Goal: Contribute content

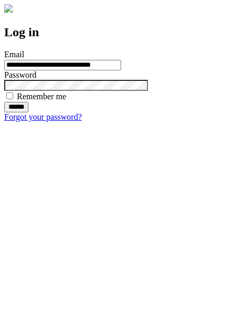
type input "**********"
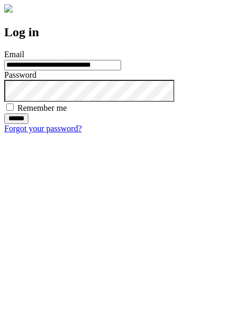
click at [28, 124] on input "******" at bounding box center [16, 119] width 24 height 11
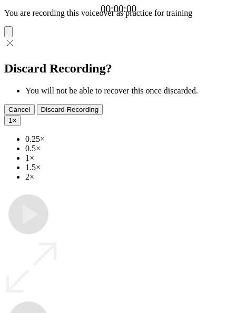
type input "**********"
